Goal: Task Accomplishment & Management: Complete application form

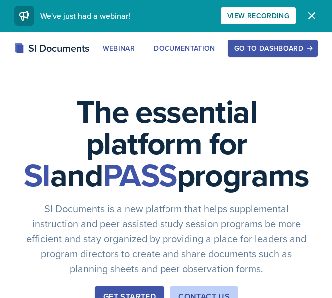
click at [261, 47] on div "Go to Dashboard" at bounding box center [273, 48] width 77 height 8
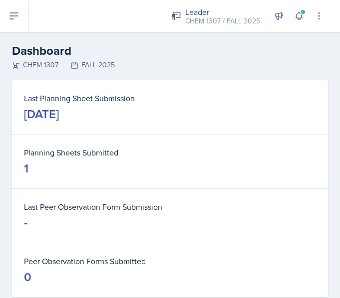
scroll to position [23, 0]
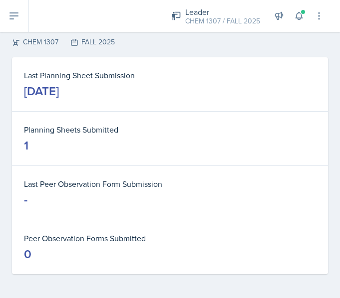
click at [242, 91] on dd "[DATE]" at bounding box center [170, 91] width 292 height 16
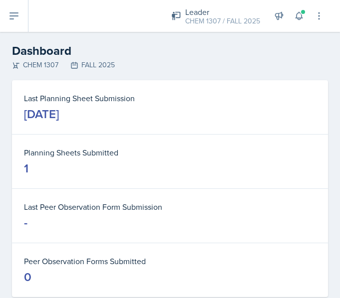
click at [7, 23] on button at bounding box center [14, 16] width 28 height 32
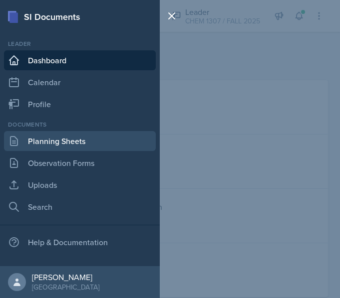
click at [108, 146] on link "Planning Sheets" at bounding box center [80, 141] width 152 height 20
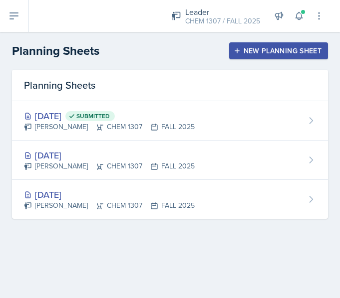
click at [264, 48] on div "New Planning Sheet" at bounding box center [279, 51] width 86 height 8
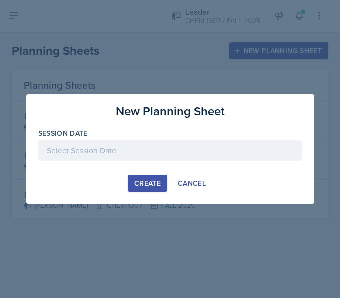
click at [145, 159] on div at bounding box center [169, 150] width 263 height 21
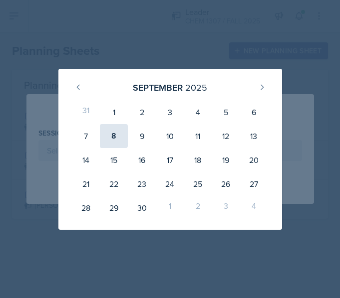
click at [117, 141] on div "8" at bounding box center [114, 136] width 28 height 24
type input "[DATE]"
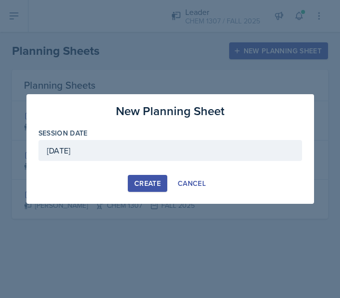
click at [148, 180] on div "Create" at bounding box center [147, 184] width 26 height 8
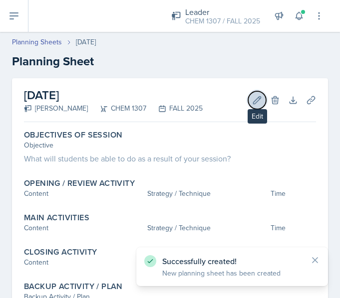
click at [250, 94] on button "Edit" at bounding box center [257, 100] width 18 height 18
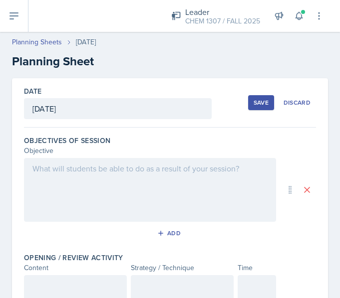
click at [163, 179] on div at bounding box center [150, 190] width 252 height 64
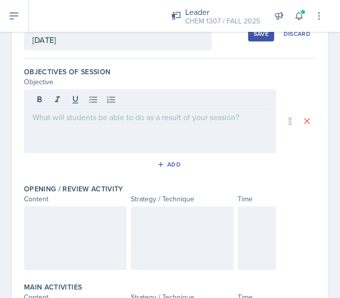
scroll to position [65, 0]
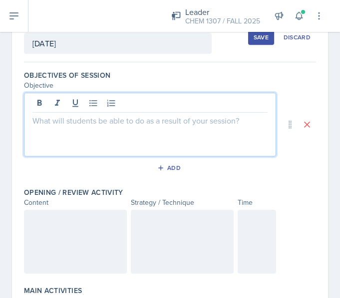
click at [193, 121] on p at bounding box center [149, 121] width 235 height 12
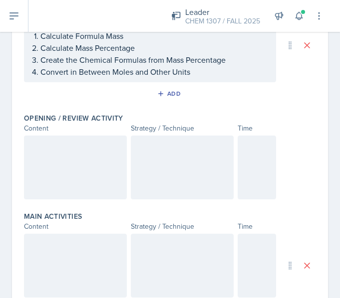
scroll to position [157, 0]
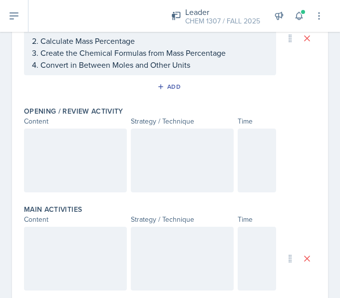
click at [38, 153] on div at bounding box center [75, 161] width 103 height 64
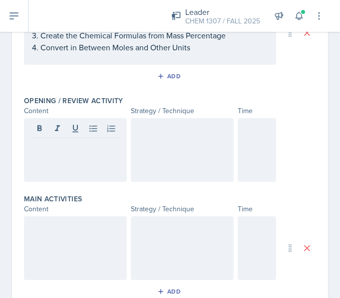
click at [74, 160] on div at bounding box center [75, 150] width 103 height 64
click at [190, 161] on div at bounding box center [182, 150] width 103 height 64
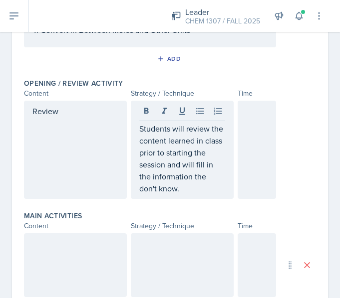
click at [251, 142] on div at bounding box center [257, 150] width 39 height 98
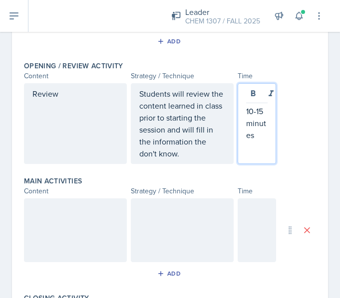
click at [99, 220] on div at bounding box center [75, 231] width 103 height 64
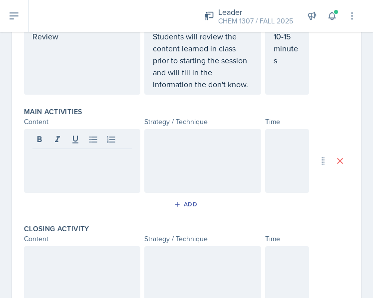
scroll to position [239, 0]
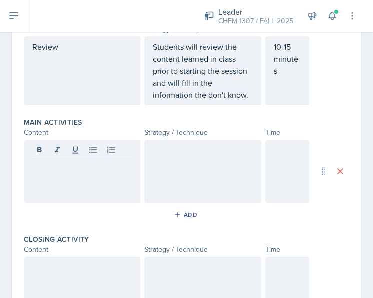
click at [31, 49] on div "Review" at bounding box center [82, 70] width 116 height 69
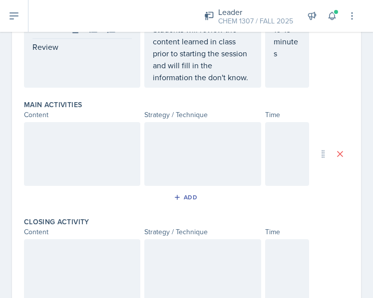
click at [31, 49] on div "Review" at bounding box center [82, 53] width 116 height 69
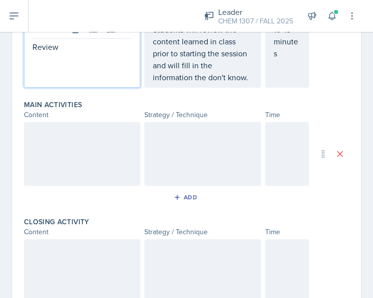
click at [35, 45] on p "Review" at bounding box center [81, 47] width 99 height 12
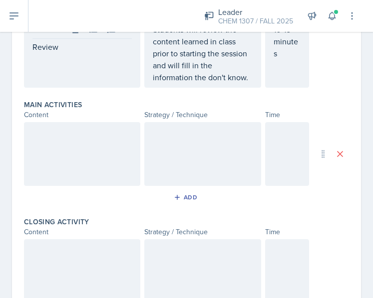
click at [29, 47] on div "Review" at bounding box center [82, 53] width 116 height 69
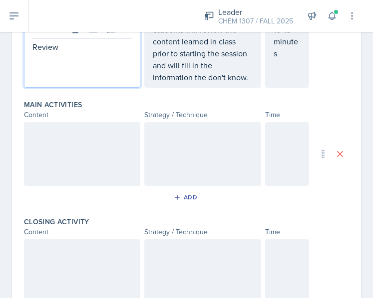
click at [32, 46] on p "Review" at bounding box center [81, 47] width 99 height 12
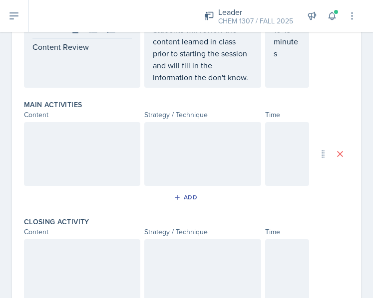
click at [58, 142] on div at bounding box center [82, 154] width 116 height 64
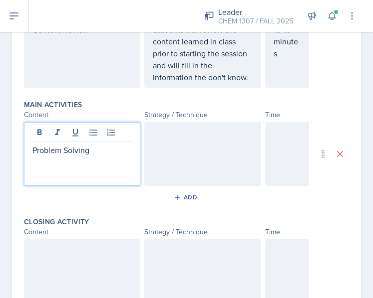
click at [229, 153] on div at bounding box center [202, 154] width 116 height 64
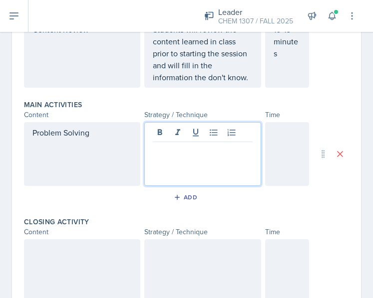
scroll to position [274, 0]
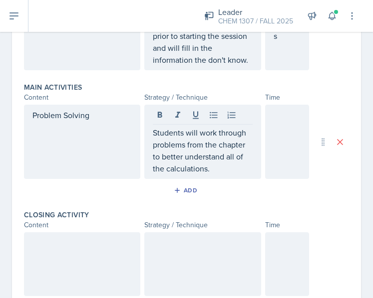
click at [287, 152] on div at bounding box center [287, 142] width 44 height 74
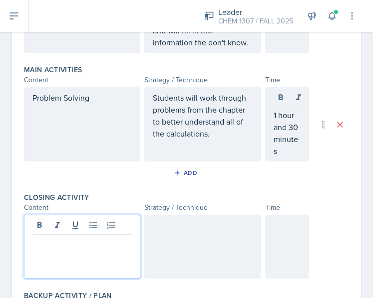
click at [108, 230] on div at bounding box center [82, 247] width 116 height 64
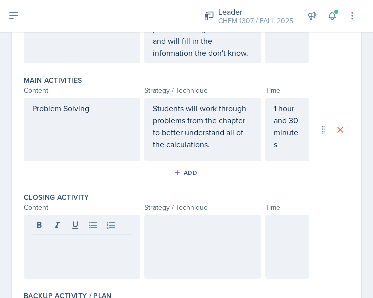
click at [35, 268] on div at bounding box center [82, 247] width 116 height 64
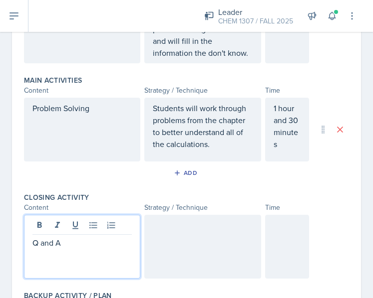
click at [200, 223] on div at bounding box center [202, 247] width 116 height 64
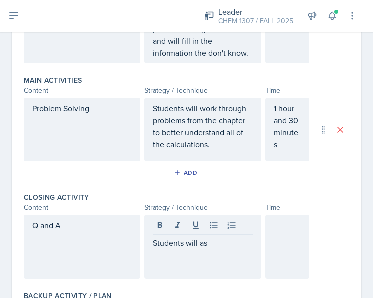
click at [81, 232] on div "Q and A" at bounding box center [82, 247] width 116 height 64
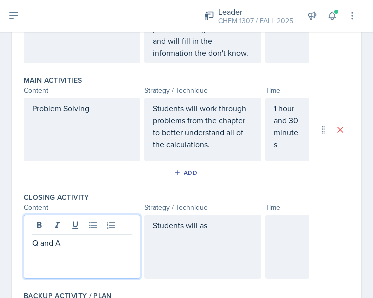
scroll to position [298, 0]
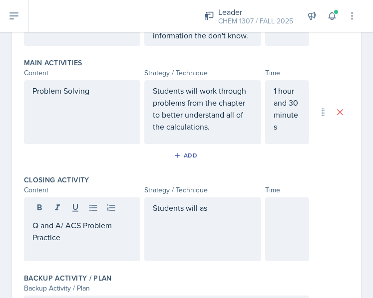
click at [198, 229] on div "Students will as" at bounding box center [202, 230] width 116 height 64
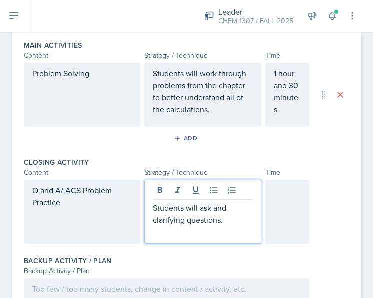
click at [228, 210] on p "Students will ask and clarifying questions." at bounding box center [202, 214] width 99 height 24
click at [237, 224] on p "Students will ask any clarifying questions." at bounding box center [202, 214] width 99 height 24
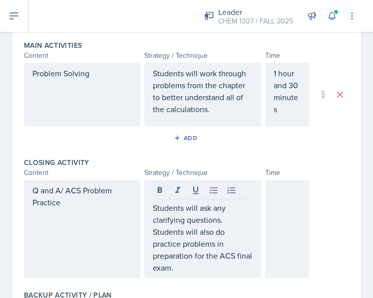
click at [273, 251] on div at bounding box center [287, 229] width 44 height 98
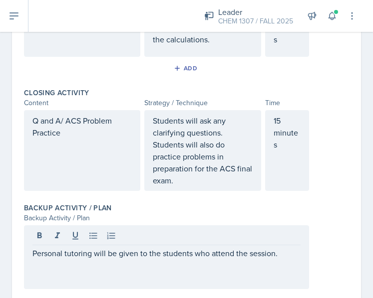
scroll to position [417, 0]
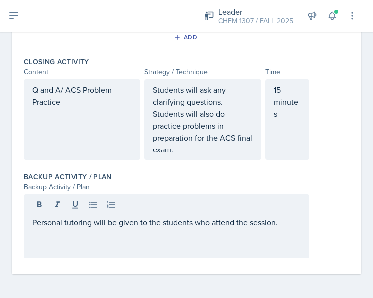
click at [320, 234] on div "Personal tutoring will be given to the students who attend the session." at bounding box center [186, 227] width 325 height 64
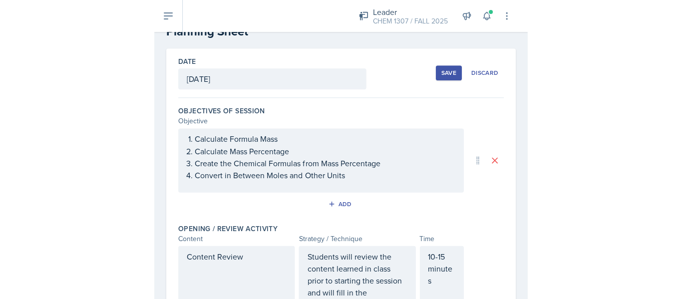
scroll to position [0, 0]
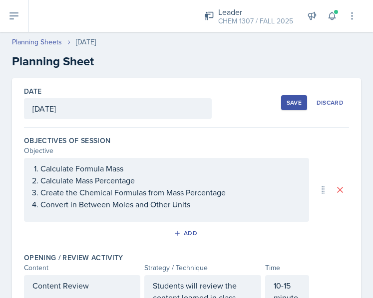
click at [286, 103] on div "Save" at bounding box center [293, 103] width 15 height 8
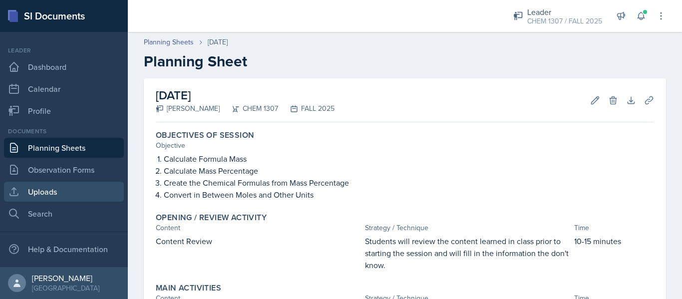
click at [42, 190] on link "Uploads" at bounding box center [64, 192] width 120 height 20
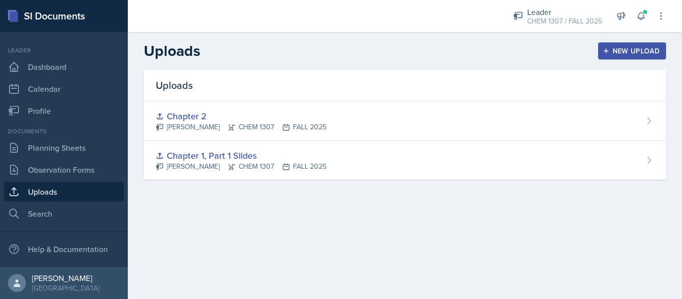
click at [332, 45] on button "New Upload" at bounding box center [632, 50] width 68 height 17
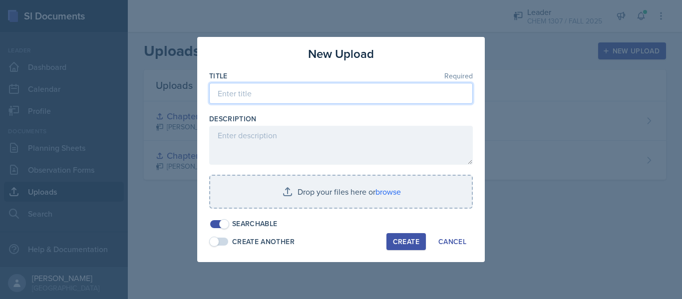
click at [249, 94] on input at bounding box center [340, 93] width 263 height 21
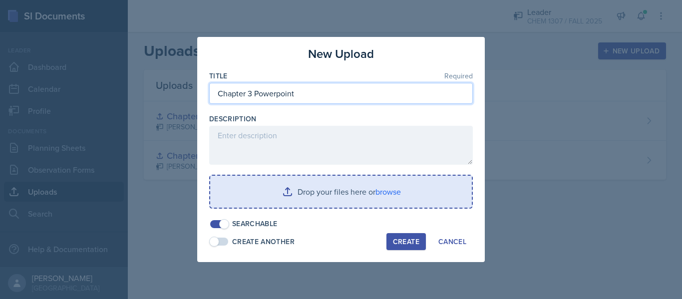
type input "Chapter 3 Powerpoint"
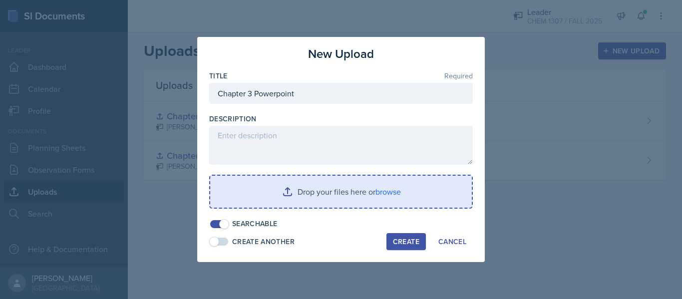
click at [296, 206] on input "file" at bounding box center [340, 192] width 261 height 32
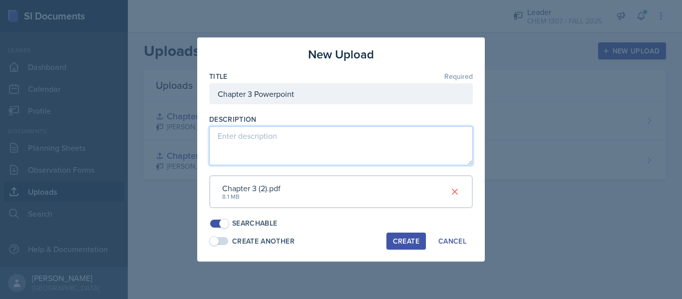
click at [332, 157] on textarea at bounding box center [340, 145] width 263 height 39
type textarea "P"
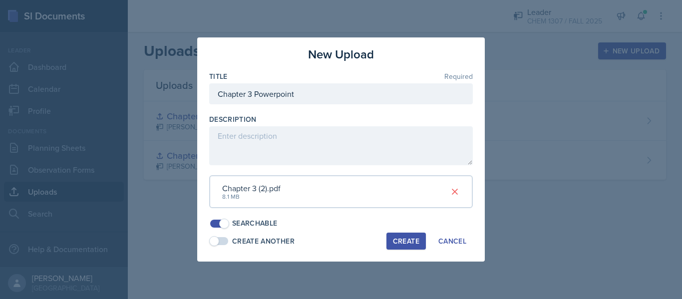
click at [332, 179] on div "Chapter 3 (2).pdf 8.1 MB" at bounding box center [340, 191] width 263 height 33
click at [332, 238] on div "Create" at bounding box center [406, 241] width 26 height 8
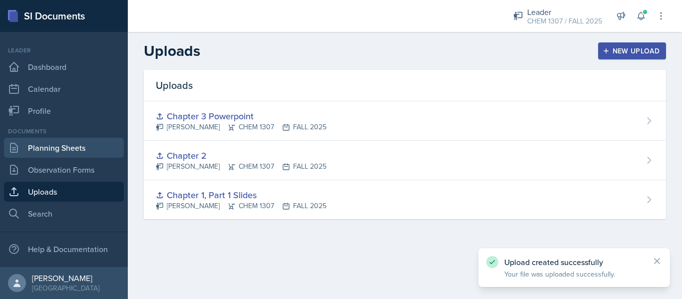
click at [69, 147] on link "Planning Sheets" at bounding box center [64, 148] width 120 height 20
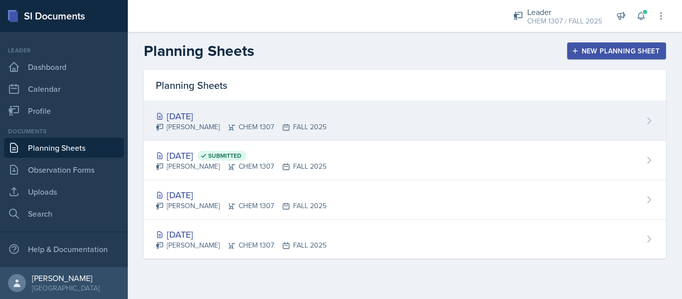
click at [291, 129] on div "[PERSON_NAME] CHEM 1307 FALL 2025" at bounding box center [241, 127] width 171 height 10
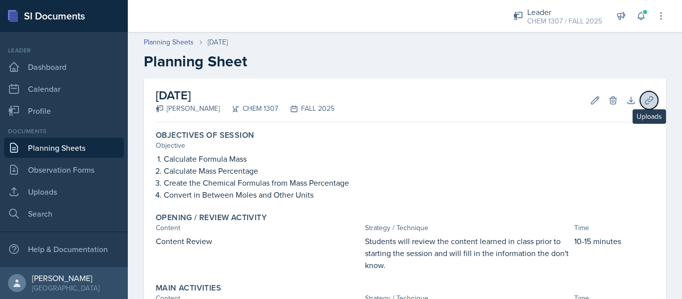
click at [332, 107] on button "Uploads" at bounding box center [649, 100] width 18 height 18
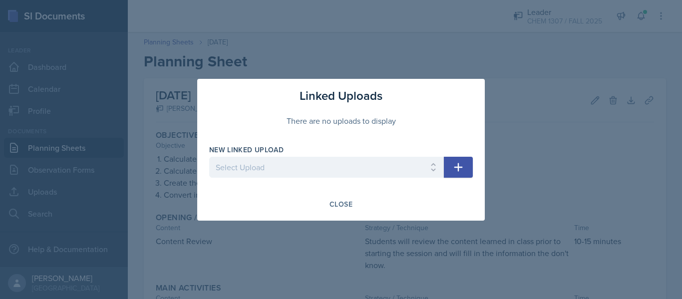
click at [332, 179] on div at bounding box center [326, 183] width 235 height 10
click at [332, 166] on icon "button" at bounding box center [458, 167] width 12 height 12
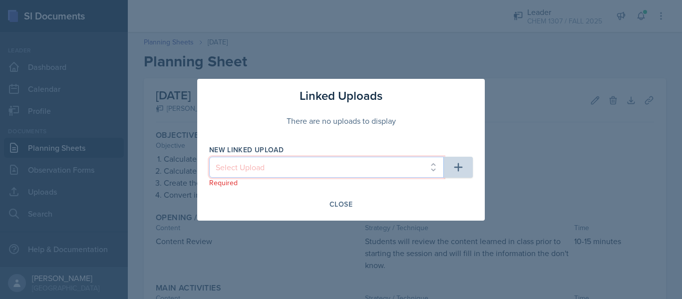
click at [332, 172] on select "Select Upload Chapter 1, Part 1 Slides Chapter 2 Chapter 3 Powerpoint" at bounding box center [326, 167] width 235 height 21
select select "647b3336-a35a-4638-93cc-d7cf92c72e4e"
click at [209, 157] on select "Select Upload Chapter 1, Part 1 Slides Chapter 2 Chapter 3 Powerpoint" at bounding box center [326, 167] width 235 height 21
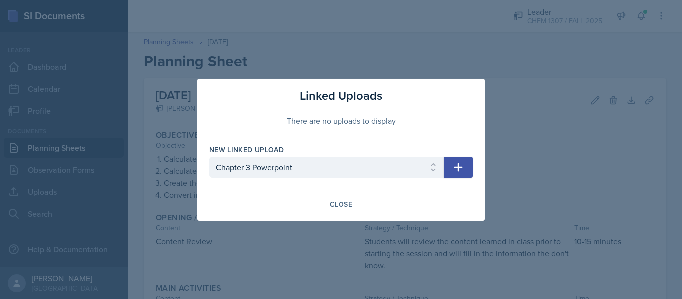
click at [332, 166] on icon "button" at bounding box center [458, 167] width 12 height 12
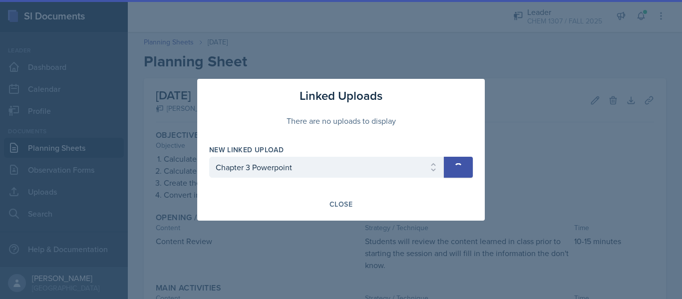
select select
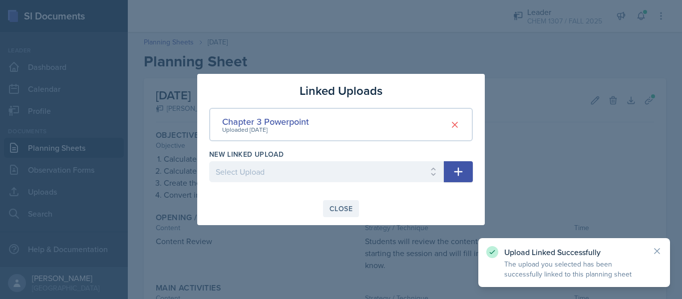
click at [332, 208] on div "Close" at bounding box center [340, 209] width 23 height 8
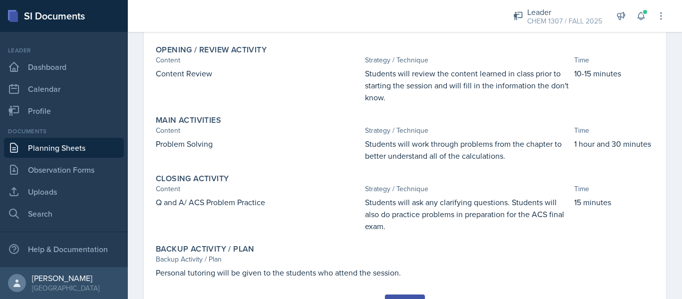
scroll to position [216, 0]
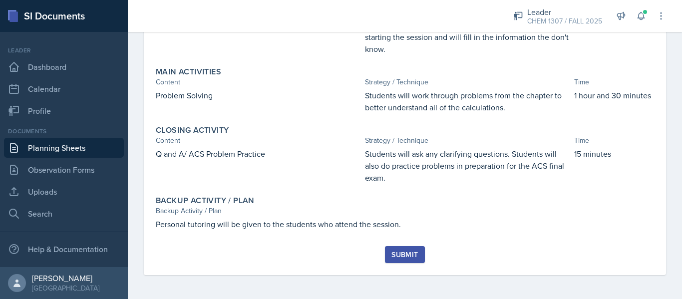
click at [332, 254] on div "Submit" at bounding box center [404, 254] width 26 height 8
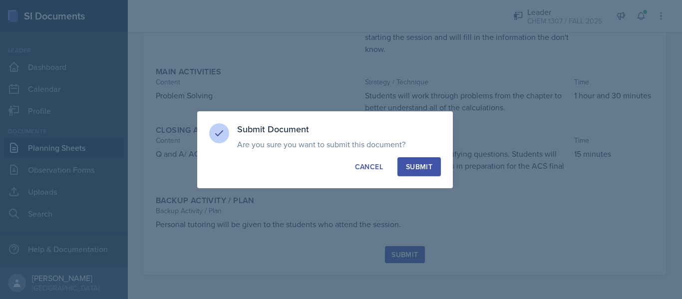
click at [332, 153] on div "Submit Document Are you sure you want to submit this document? This document wi…" at bounding box center [324, 149] width 255 height 77
click at [332, 164] on div "Submit" at bounding box center [419, 167] width 26 height 10
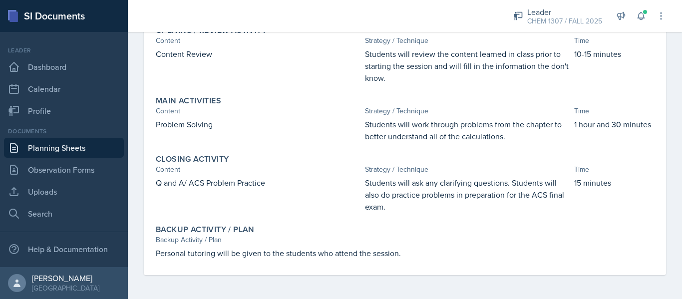
click at [60, 140] on link "Planning Sheets" at bounding box center [64, 148] width 120 height 20
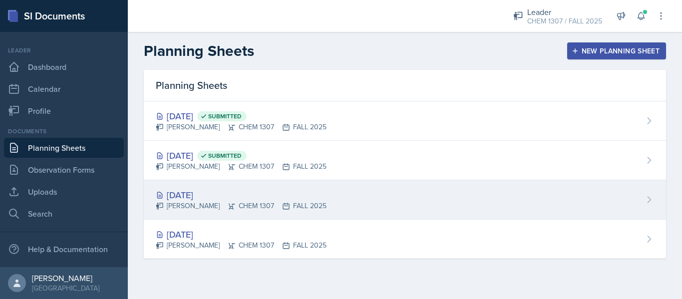
click at [332, 193] on div "[DATE] [PERSON_NAME] CHEM 1307 FALL 2025" at bounding box center [405, 199] width 522 height 39
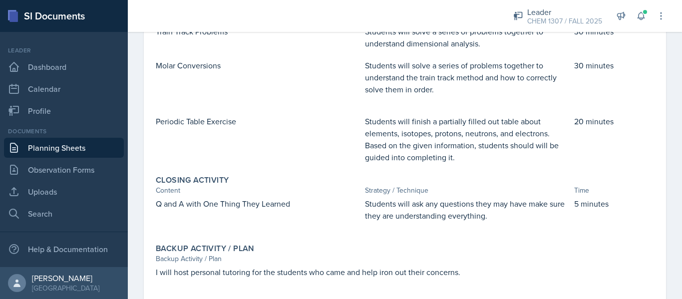
scroll to position [324, 0]
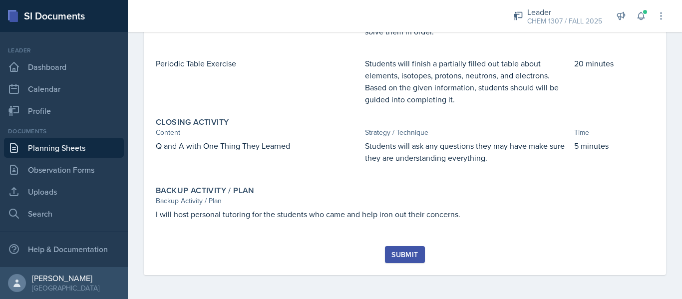
click at [332, 257] on div "Submit" at bounding box center [404, 254] width 26 height 8
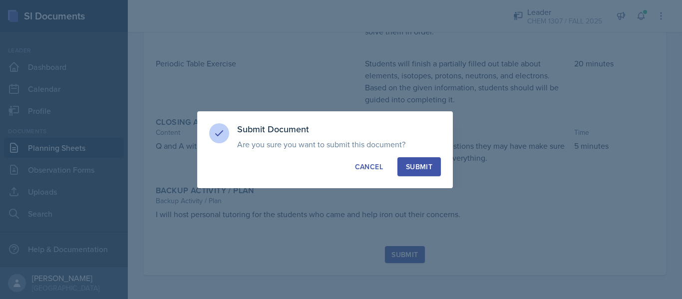
click at [332, 165] on div "Submit" at bounding box center [419, 167] width 26 height 10
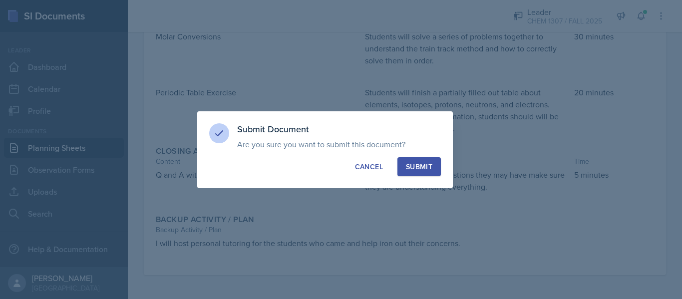
scroll to position [295, 0]
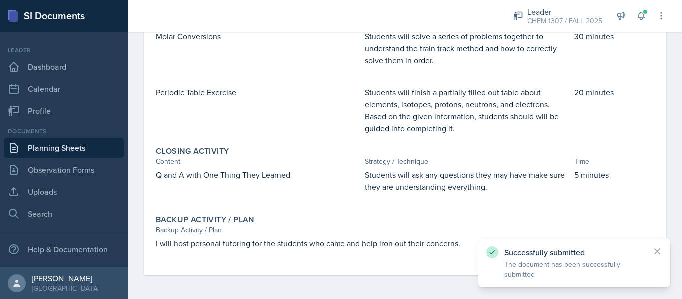
click at [49, 149] on link "Planning Sheets" at bounding box center [64, 148] width 120 height 20
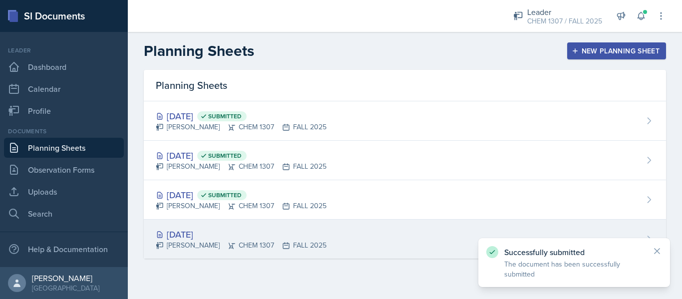
click at [275, 230] on div "[DATE]" at bounding box center [241, 234] width 171 height 13
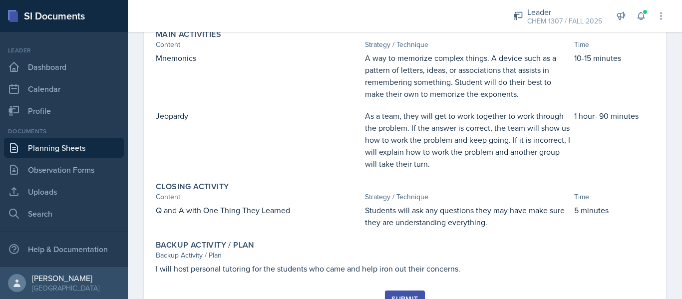
scroll to position [274, 0]
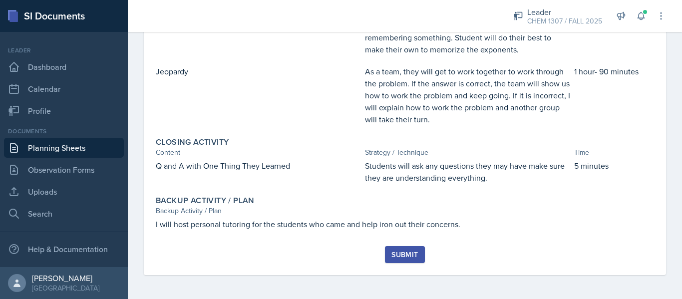
click at [332, 250] on div "Submit" at bounding box center [404, 254] width 26 height 8
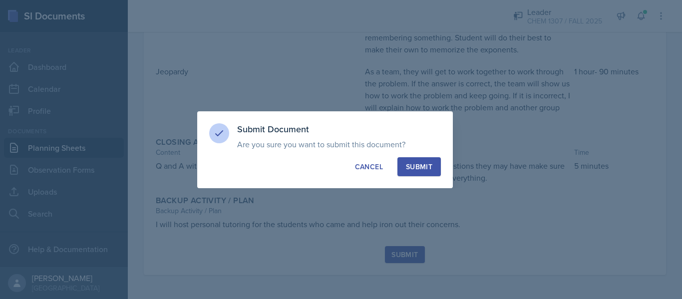
click at [332, 168] on div "Submit" at bounding box center [419, 167] width 26 height 10
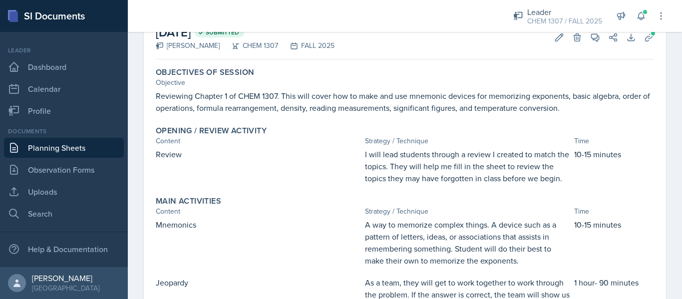
scroll to position [0, 0]
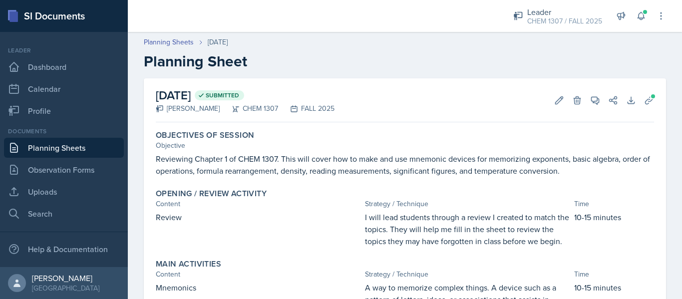
click at [66, 146] on link "Planning Sheets" at bounding box center [64, 148] width 120 height 20
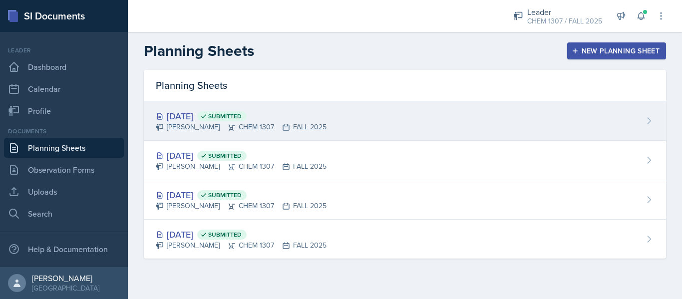
click at [4, 138] on link "Planning Sheets" at bounding box center [64, 148] width 120 height 20
click at [189, 114] on div "[DATE] Submitted" at bounding box center [241, 115] width 171 height 13
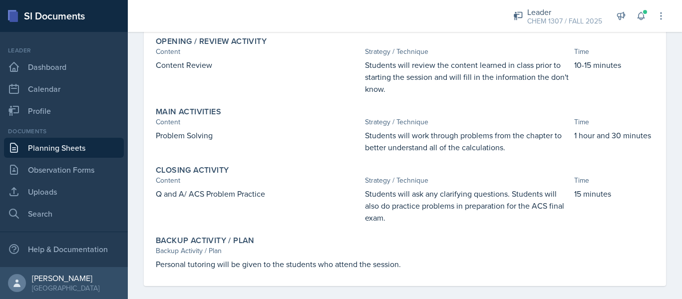
scroll to position [187, 0]
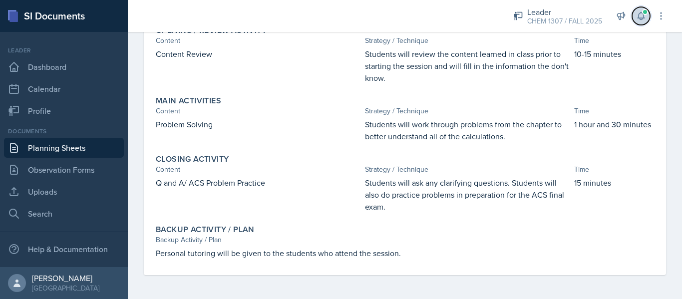
click at [332, 20] on icon at bounding box center [641, 16] width 10 height 10
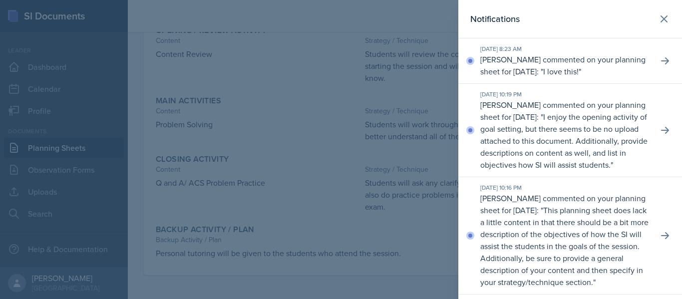
drag, startPoint x: 680, startPoint y: 92, endPoint x: 496, endPoint y: 152, distance: 192.5
click at [332, 152] on p "I enjoy the opening activity of goal setting, but there seems to be no upload a…" at bounding box center [563, 140] width 167 height 59
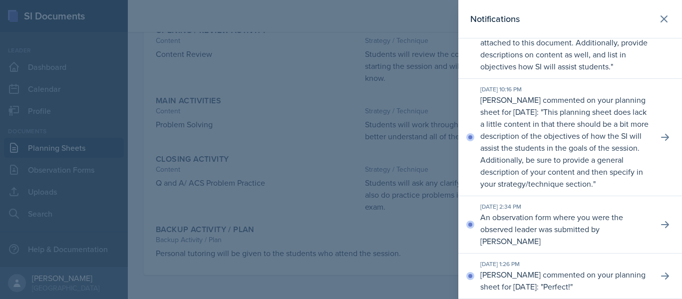
scroll to position [109, 0]
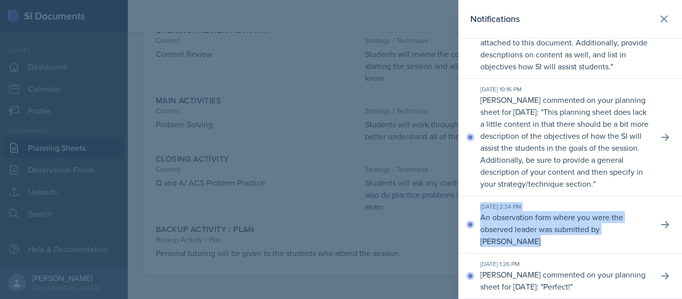
drag, startPoint x: 674, startPoint y: 227, endPoint x: 666, endPoint y: 193, distance: 35.3
click at [332, 193] on div "[DATE] 8:23 AM [PERSON_NAME] commented on your planning sheet for [DATE]: " I l…" at bounding box center [570, 119] width 224 height 359
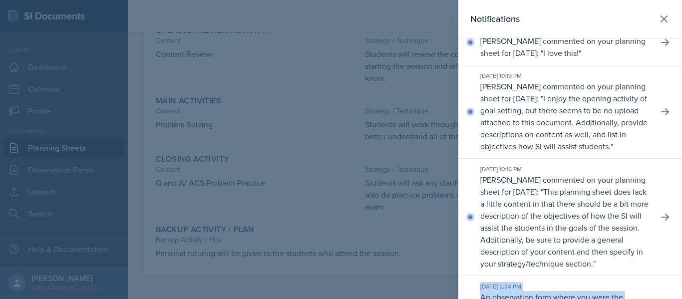
scroll to position [0, 0]
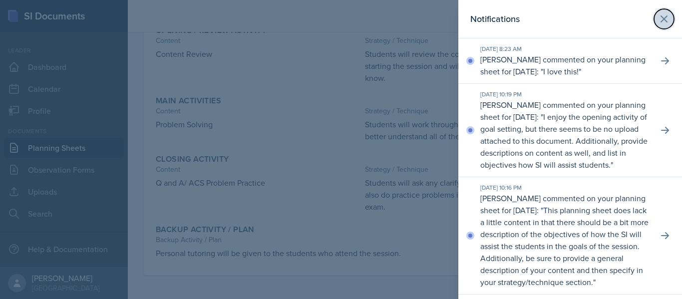
click at [332, 27] on button at bounding box center [664, 19] width 20 height 20
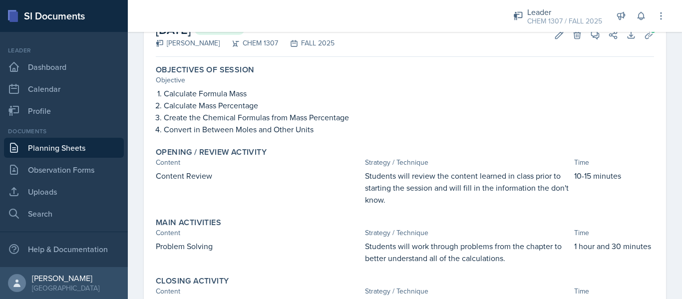
scroll to position [33, 0]
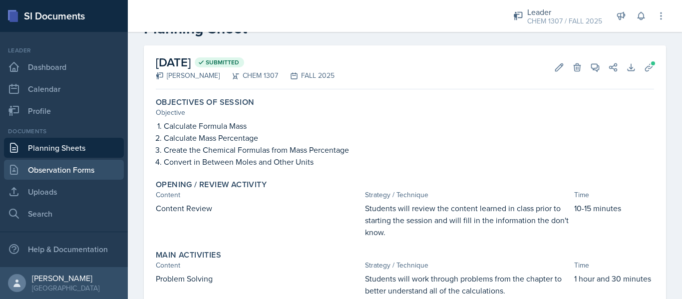
click at [80, 174] on link "Observation Forms" at bounding box center [64, 170] width 120 height 20
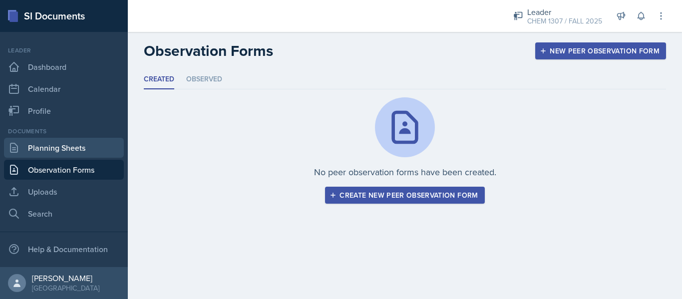
click at [55, 155] on link "Planning Sheets" at bounding box center [64, 148] width 120 height 20
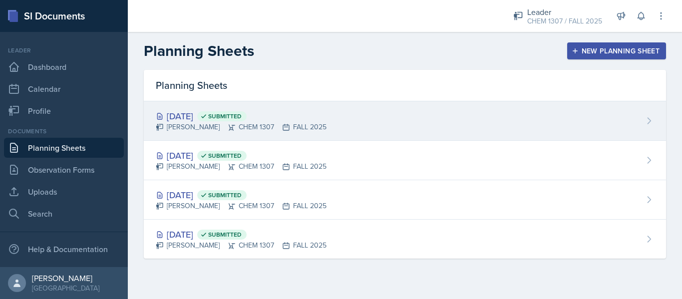
click at [191, 121] on div "[DATE] Submitted" at bounding box center [241, 115] width 171 height 13
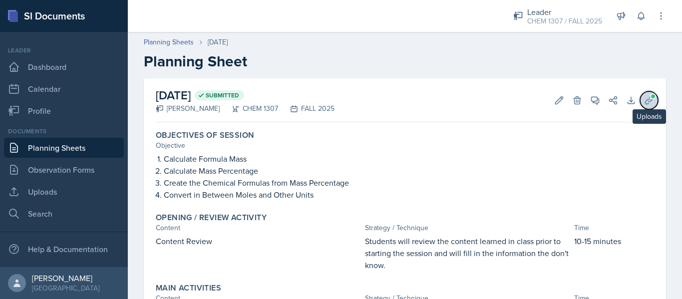
click at [332, 102] on icon at bounding box center [649, 100] width 10 height 10
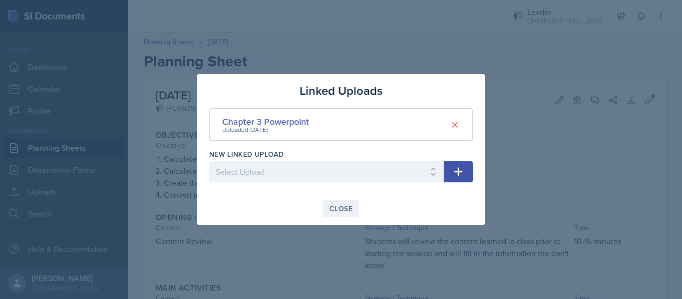
click at [332, 206] on div "Close" at bounding box center [340, 209] width 23 height 8
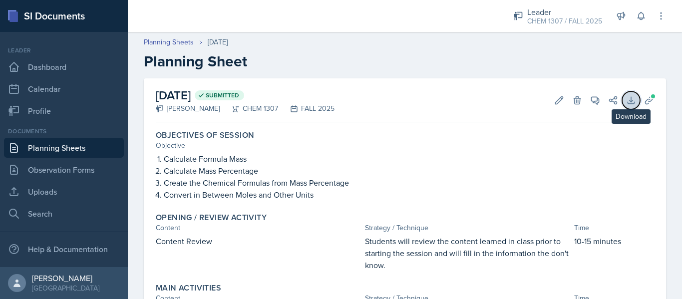
click at [332, 102] on button "Download" at bounding box center [631, 100] width 18 height 18
